Goal: Task Accomplishment & Management: Manage account settings

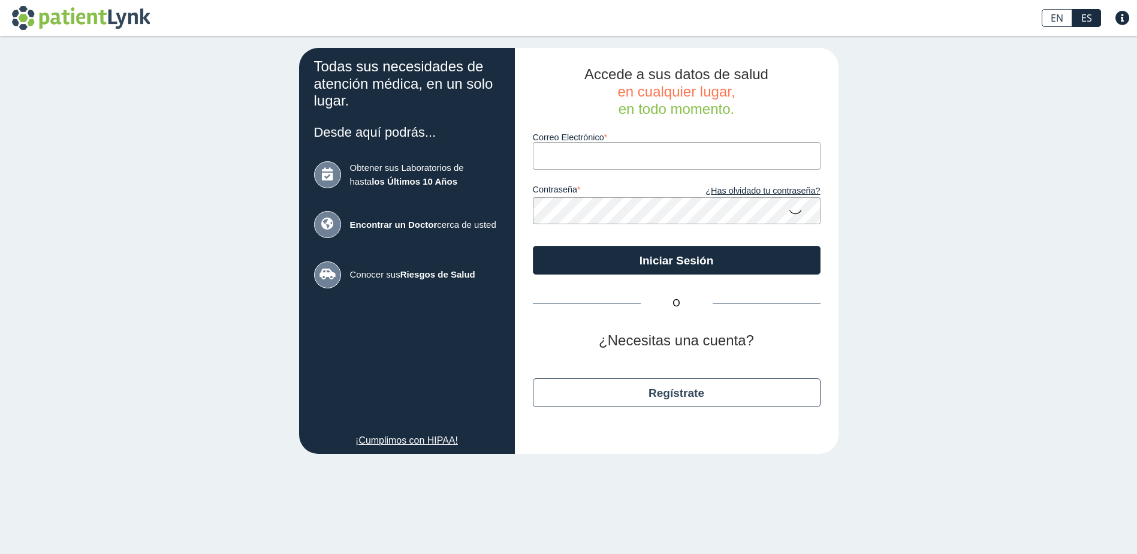
click at [601, 160] on input "Correo Electrónico" at bounding box center [677, 155] width 288 height 27
type input "[EMAIL_ADDRESS][DOMAIN_NAME]"
click at [533, 246] on button "Iniciar Sesión" at bounding box center [677, 260] width 288 height 29
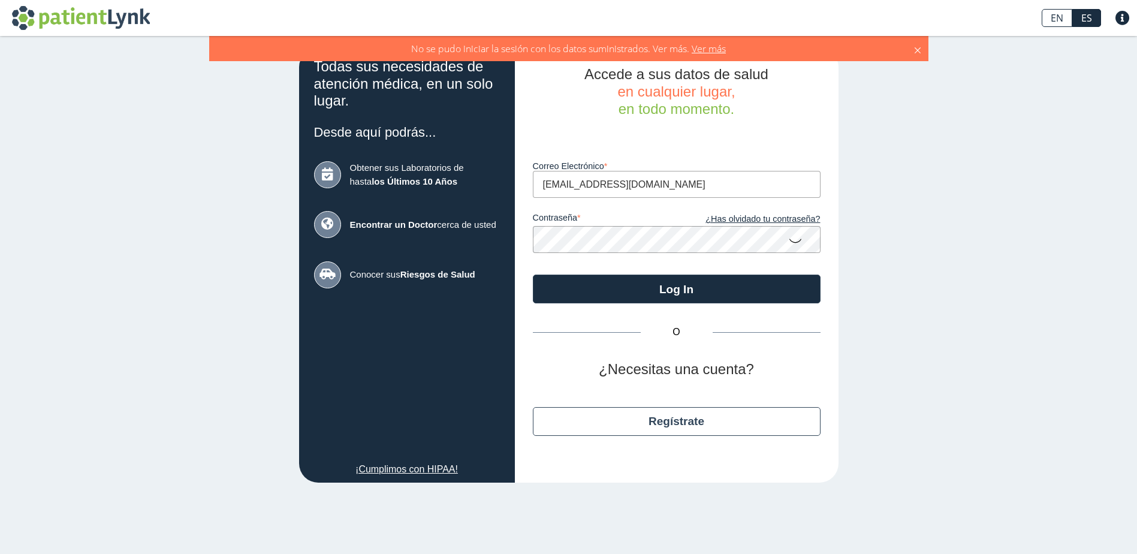
click at [481, 238] on app-login "Todas sus necesidades de atención médica, en un solo lugar. Desde aquí podrás..…" at bounding box center [568, 265] width 539 height 434
click at [644, 288] on button "Log In" at bounding box center [677, 288] width 288 height 29
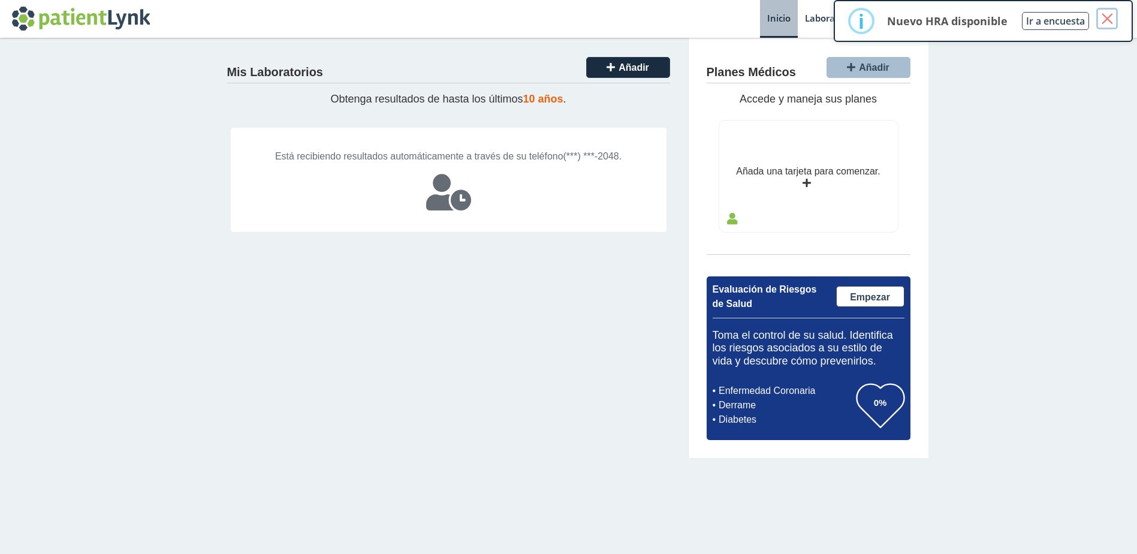
click at [1111, 20] on button "×" at bounding box center [1107, 19] width 22 height 22
